Goal: Task Accomplishment & Management: Use online tool/utility

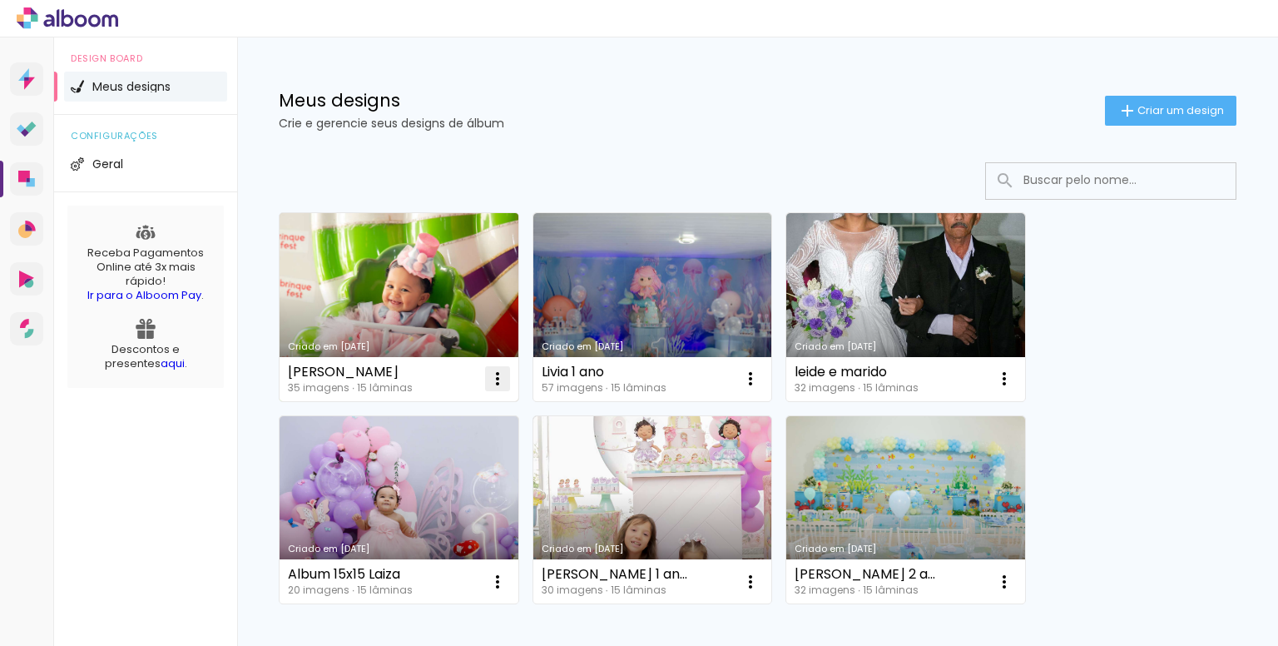
click at [494, 374] on iron-icon at bounding box center [498, 379] width 20 height 20
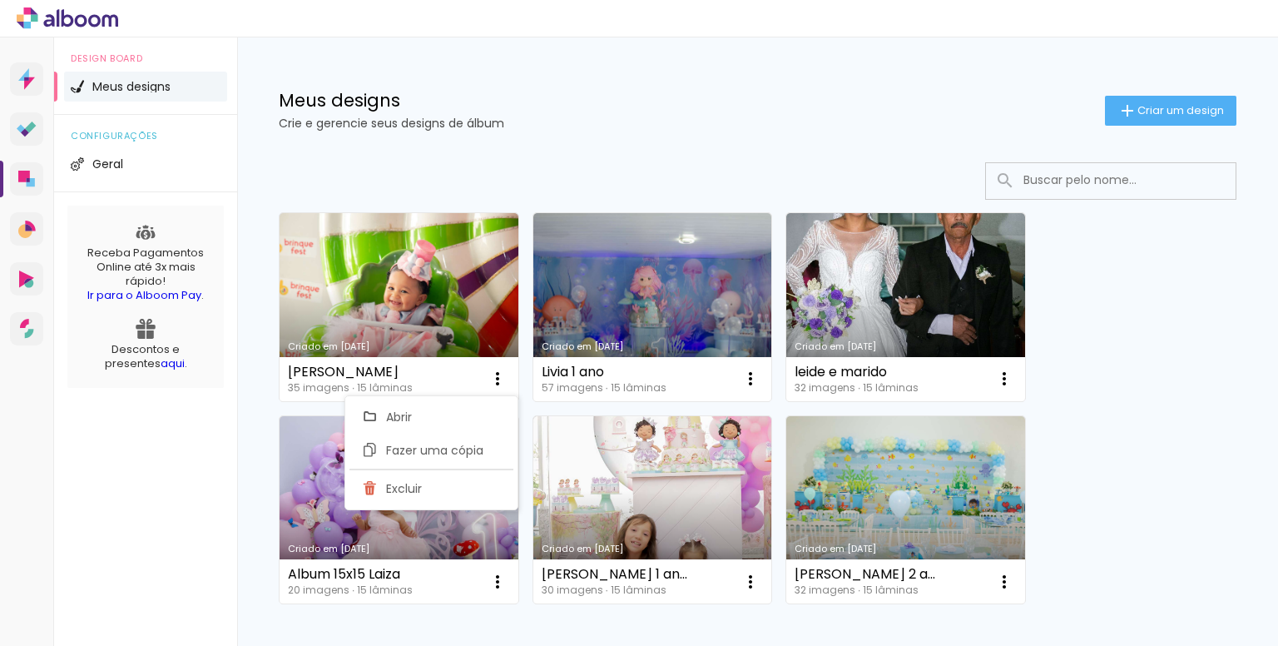
click at [439, 311] on link "Criado em [DATE]" at bounding box center [399, 307] width 239 height 188
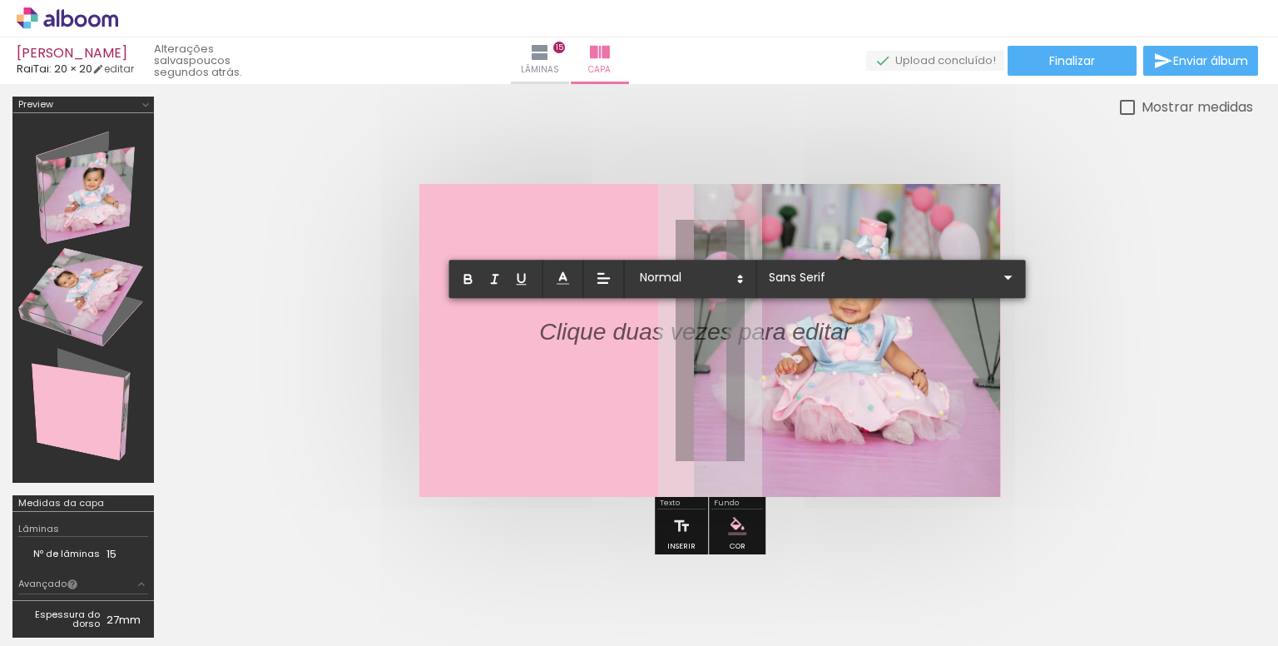
scroll to position [1498, 0]
click at [696, 327] on p "[PERSON_NAME]" at bounding box center [636, 331] width 194 height 33
click at [698, 327] on p "[PERSON_NAME]" at bounding box center [636, 331] width 194 height 33
drag, startPoint x: 636, startPoint y: 364, endPoint x: 539, endPoint y: 324, distance: 104.8
click at [539, 324] on div "Thayná Cristina 1 aninho" at bounding box center [636, 348] width 194 height 67
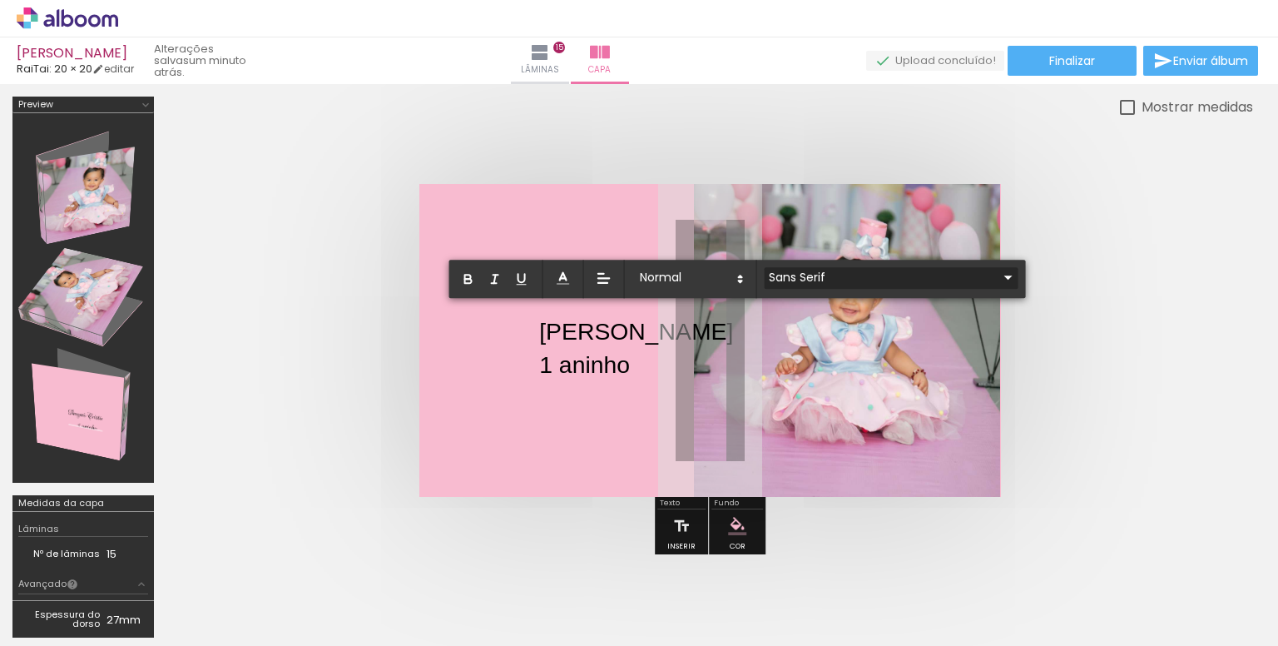
click at [799, 277] on input "Sans Serif" at bounding box center [882, 277] width 234 height 17
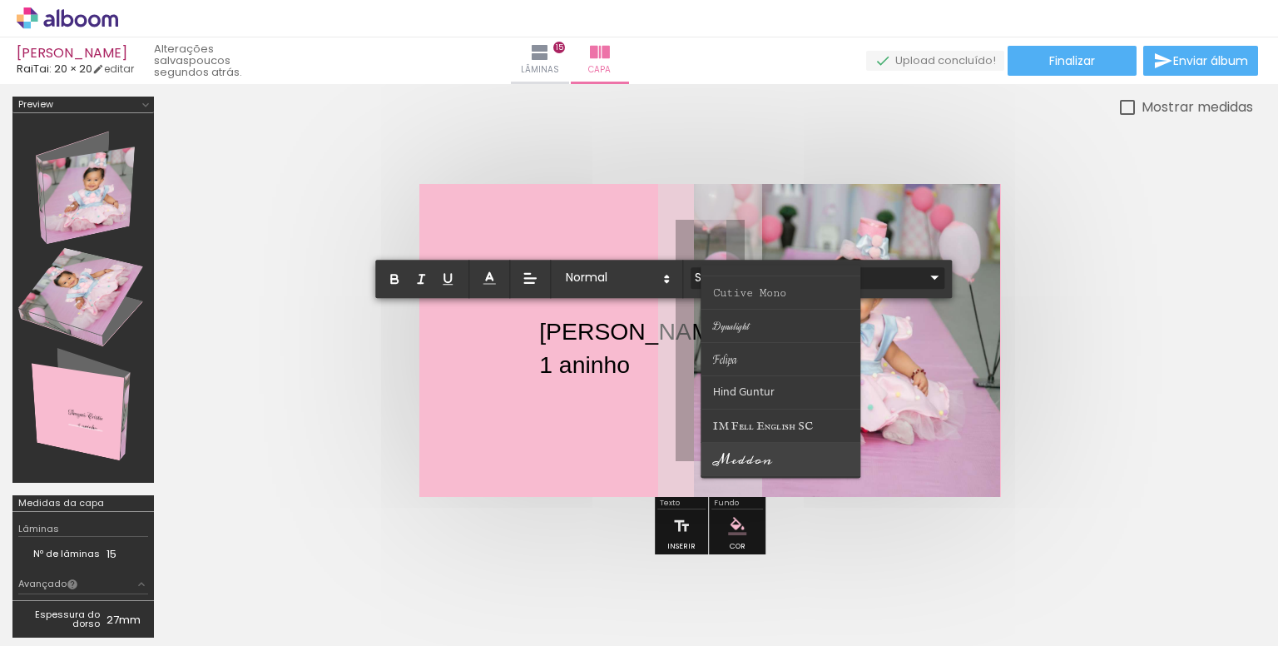
scroll to position [166, 0]
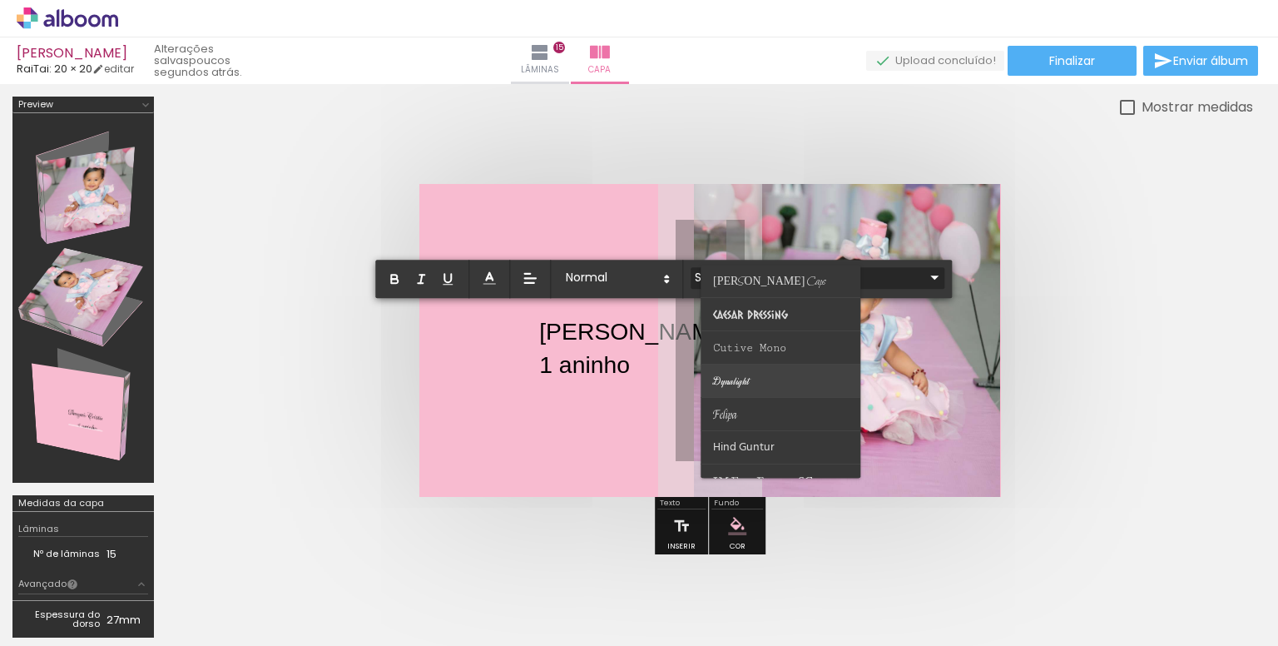
click at [752, 380] on paper-item at bounding box center [781, 380] width 160 height 33
type input "Dynalight"
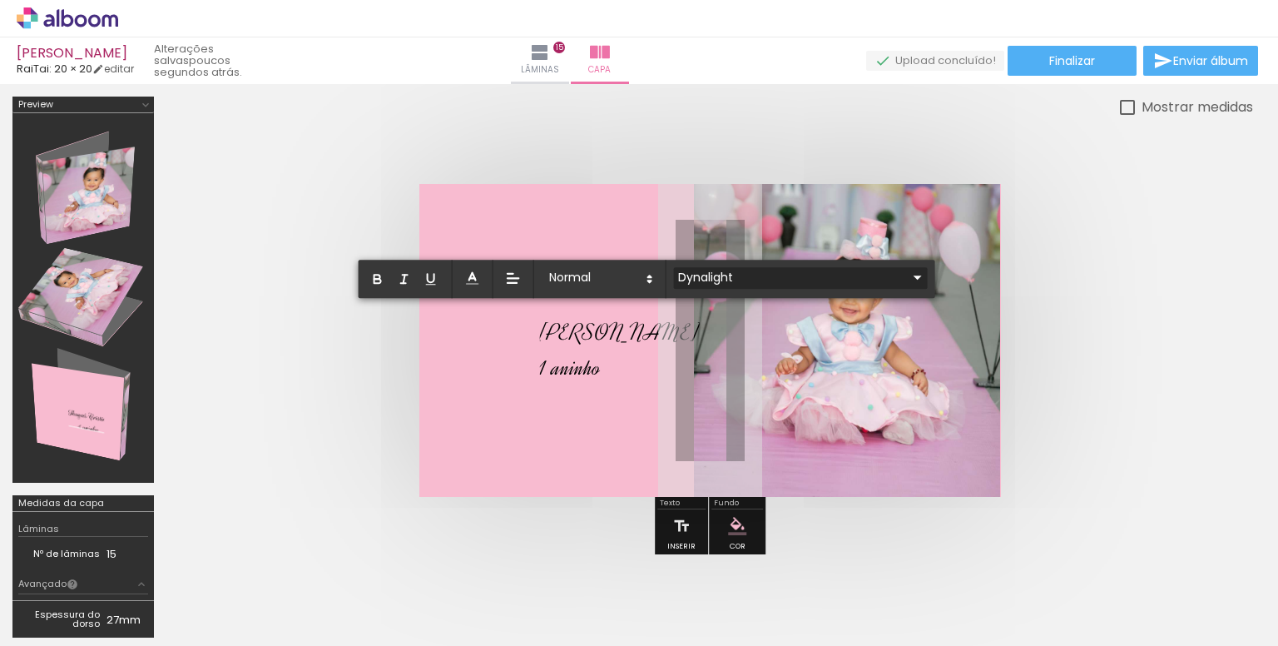
click at [736, 276] on input "Dynalight" at bounding box center [791, 277] width 234 height 17
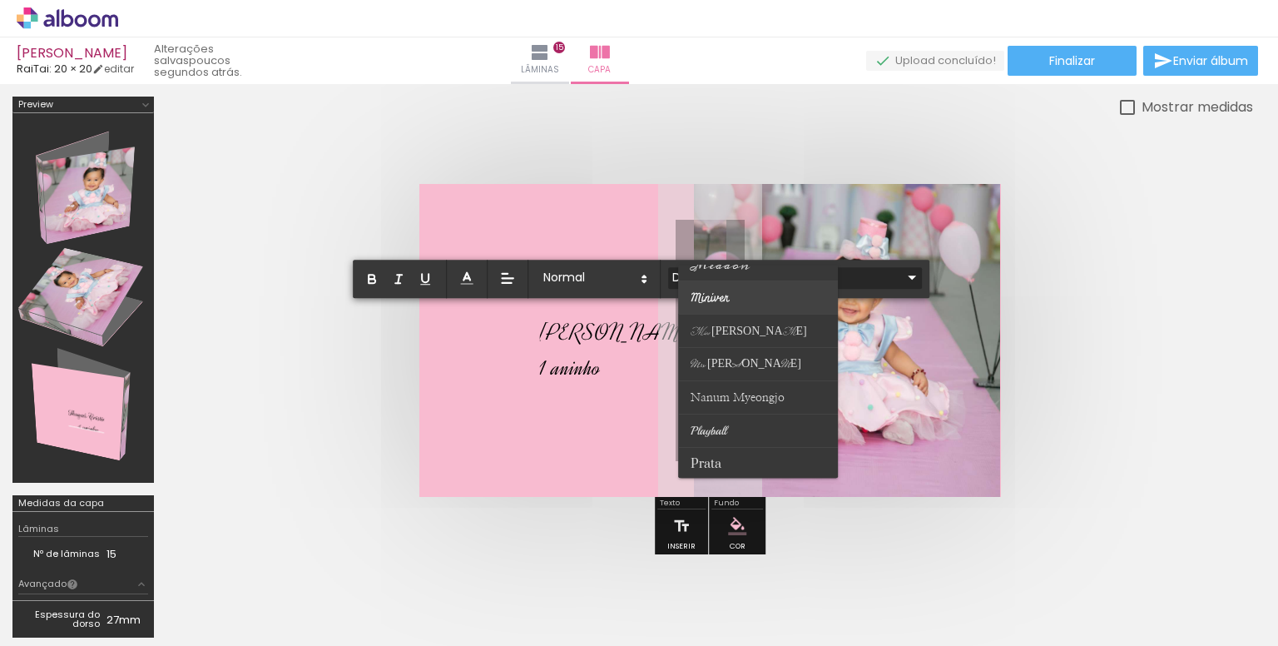
scroll to position [499, 0]
